Goal: Transaction & Acquisition: Download file/media

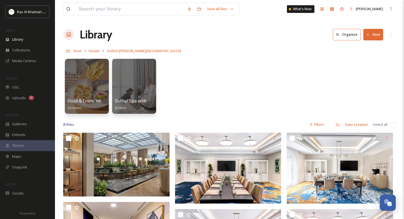
click at [38, 38] on div "Library" at bounding box center [27, 39] width 55 height 11
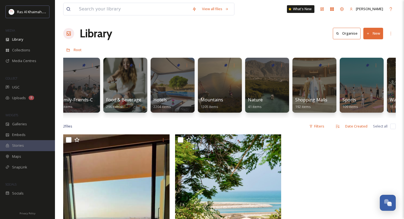
scroll to position [0, 242]
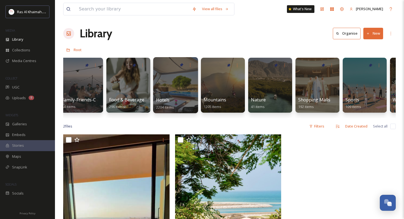
click at [176, 75] on div at bounding box center [175, 85] width 45 height 56
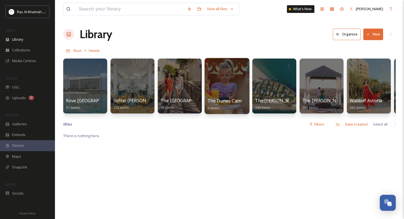
scroll to position [0, 711]
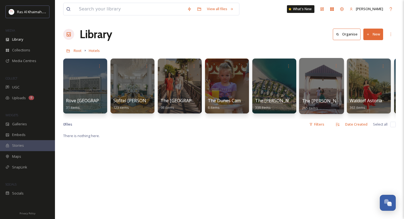
click at [315, 84] on div at bounding box center [321, 86] width 45 height 56
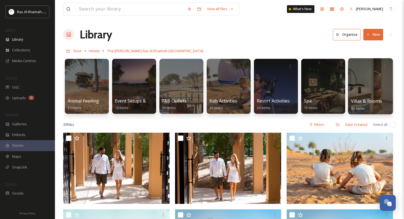
click at [370, 88] on div at bounding box center [370, 86] width 45 height 56
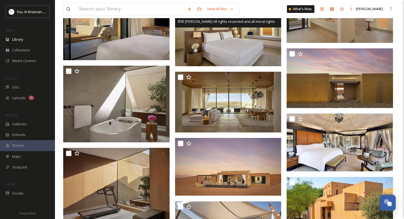
scroll to position [409, 0]
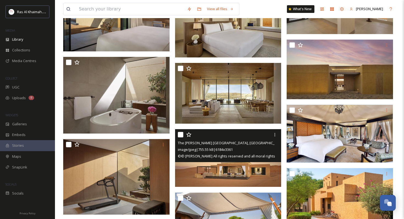
click at [223, 143] on span "The [PERSON_NAME] [GEOGRAPHIC_DATA], [GEOGRAPHIC_DATA] Signature Villa Exterior…" at bounding box center [253, 142] width 150 height 5
click at [223, 174] on img at bounding box center [228, 158] width 106 height 58
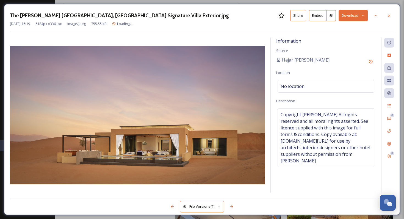
click at [354, 17] on button "Download" at bounding box center [353, 15] width 29 height 11
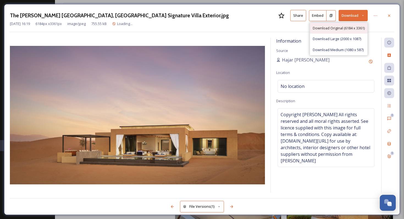
click at [344, 28] on span "Download Original (6184 x 3361)" at bounding box center [339, 28] width 52 height 5
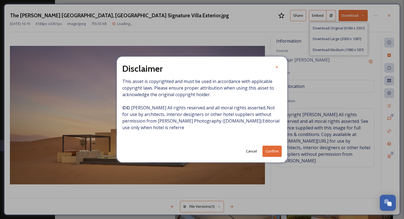
click at [276, 149] on button "Confirm" at bounding box center [271, 151] width 19 height 11
